Goal: Information Seeking & Learning: Learn about a topic

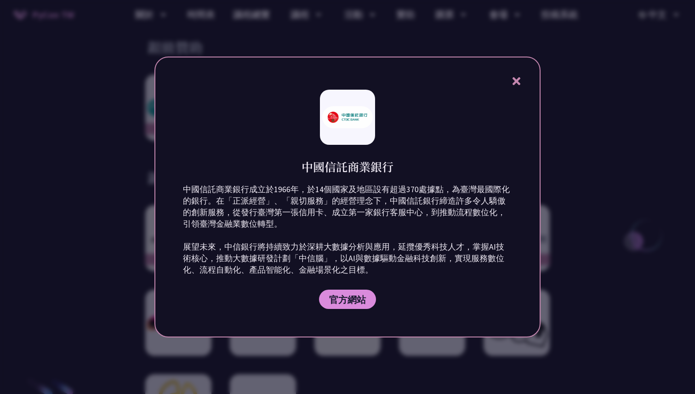
click at [517, 85] on icon at bounding box center [515, 80] width 11 height 11
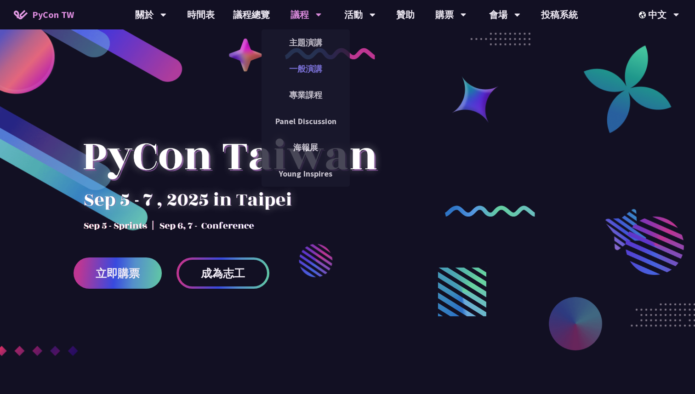
click at [304, 71] on link "一般演講" at bounding box center [305, 69] width 88 height 22
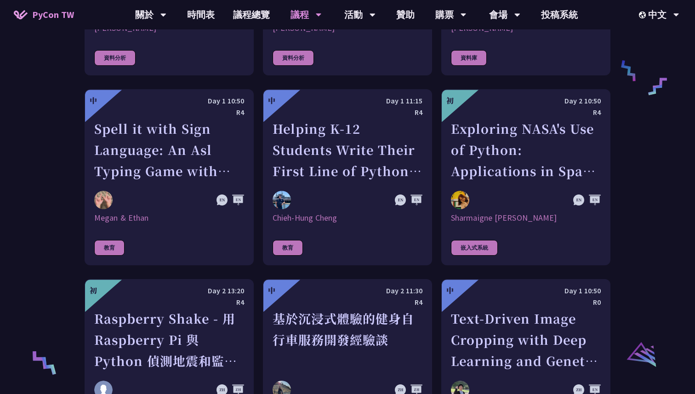
scroll to position [1594, 0]
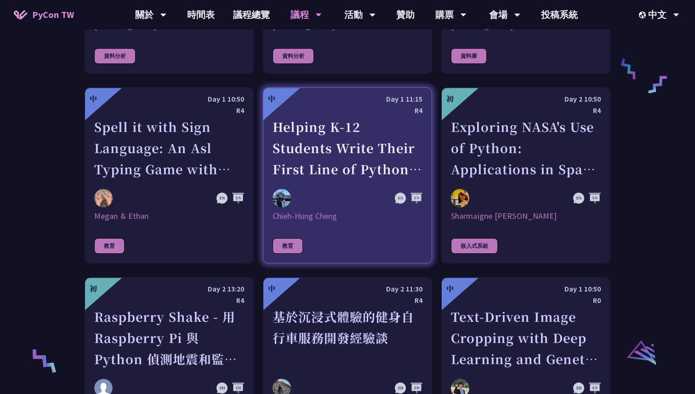
click at [327, 142] on div "Helping K-12 Students Write Their First Line of Python: Building a Game-Based L…" at bounding box center [347, 147] width 150 height 63
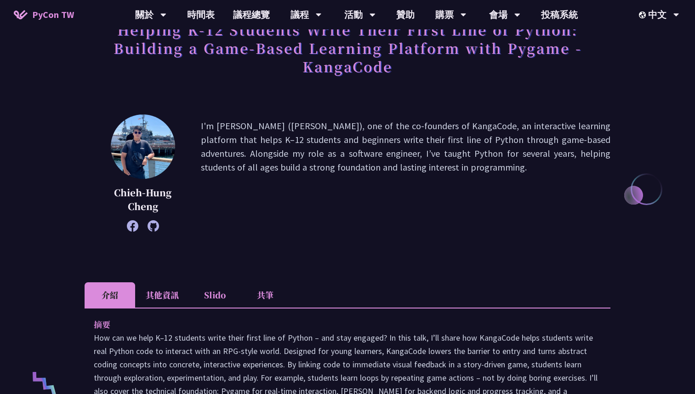
scroll to position [163, 0]
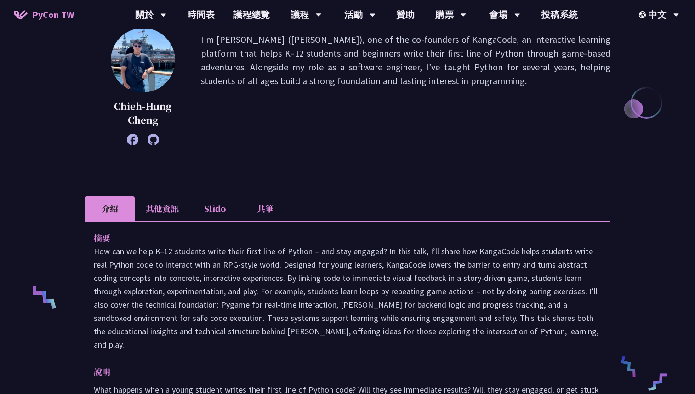
click at [161, 211] on li "其他資訊" at bounding box center [162, 208] width 54 height 25
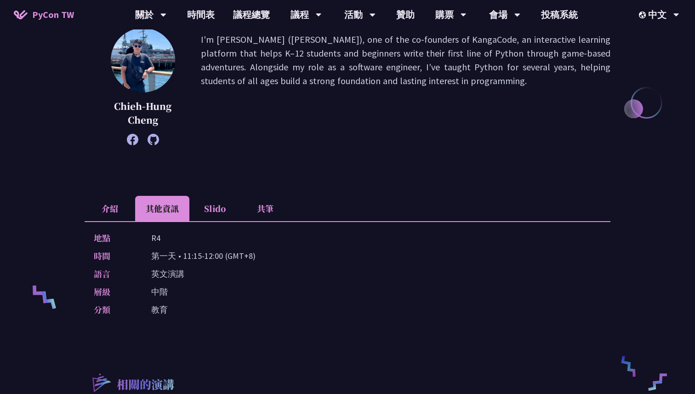
click at [194, 210] on li "Slido" at bounding box center [214, 208] width 51 height 25
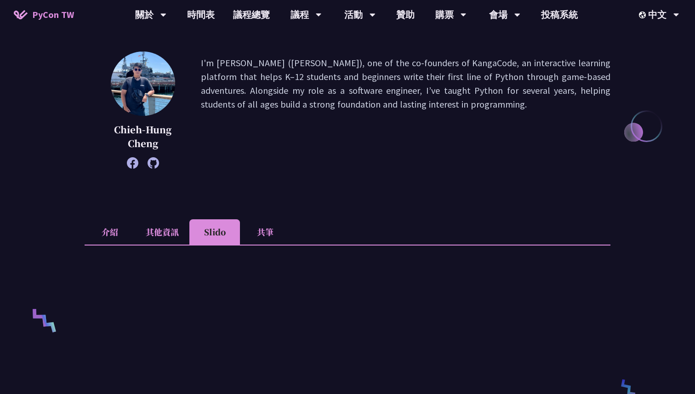
scroll to position [136, 0]
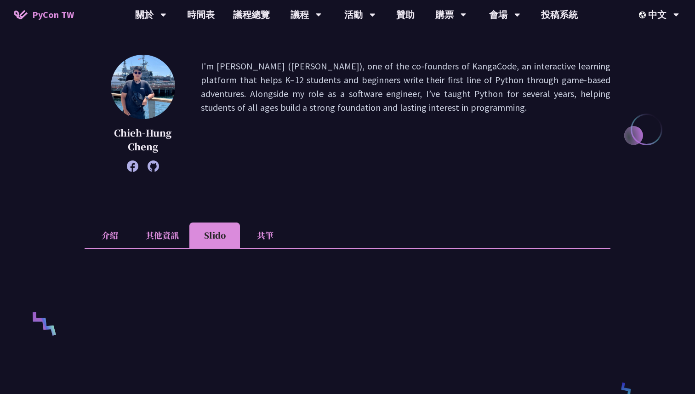
click at [255, 230] on li "共筆" at bounding box center [265, 234] width 51 height 25
click at [155, 233] on li "其他資訊" at bounding box center [162, 234] width 54 height 25
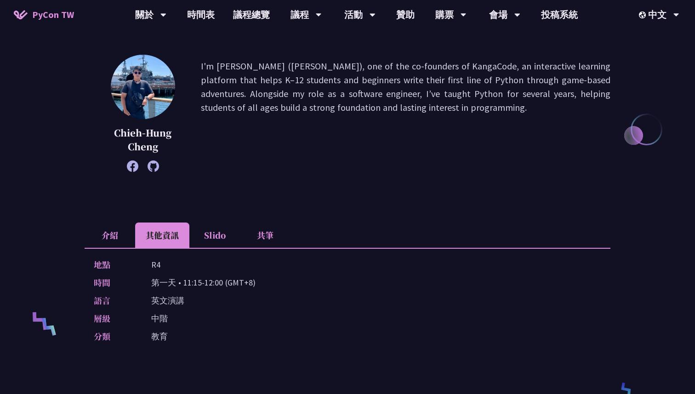
click at [98, 234] on li "介紹" at bounding box center [110, 234] width 51 height 25
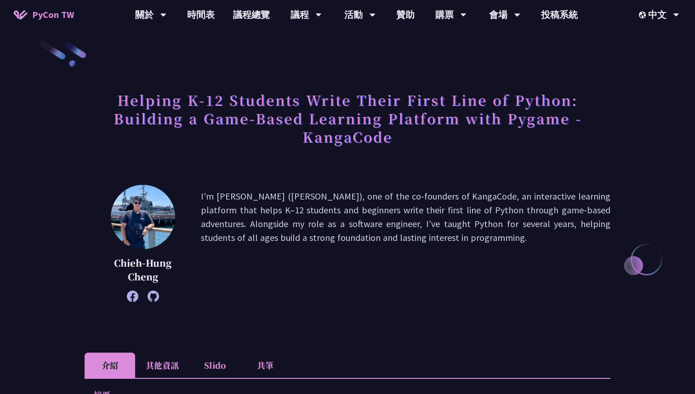
scroll to position [0, 0]
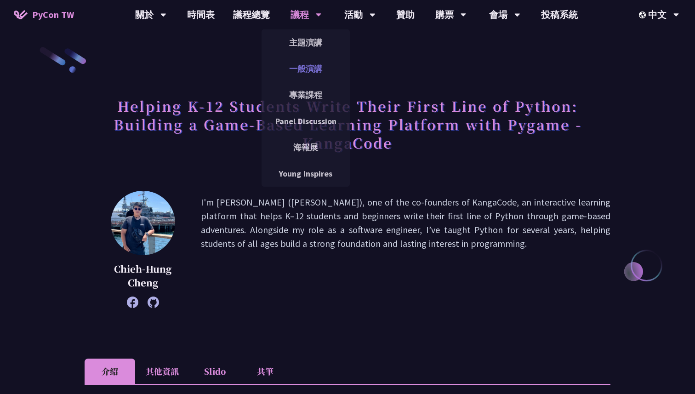
click at [299, 70] on link "一般演講" at bounding box center [305, 69] width 88 height 22
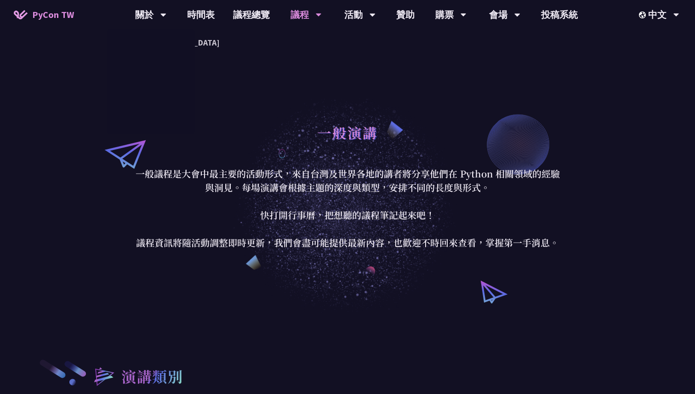
click at [76, 14] on link "PyCon TW" at bounding box center [44, 14] width 79 height 23
